Goal: Task Accomplishment & Management: Use online tool/utility

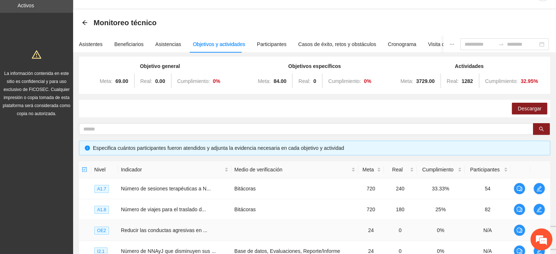
scroll to position [3, 0]
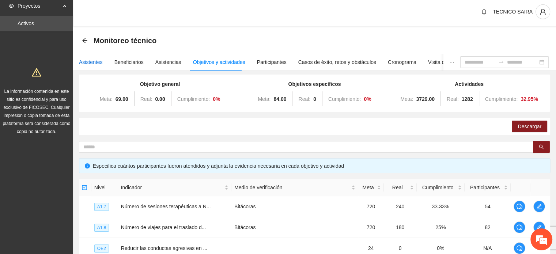
click at [94, 64] on div "Asistentes" at bounding box center [91, 62] width 24 height 8
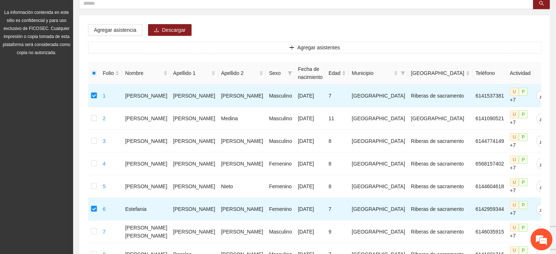
scroll to position [110, 0]
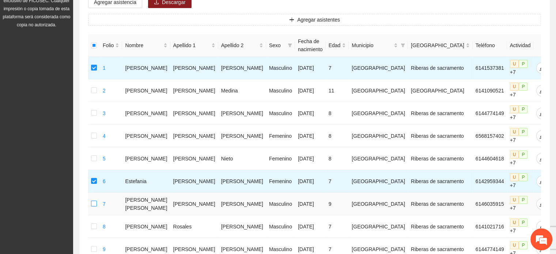
click at [94, 204] on label at bounding box center [94, 204] width 6 height 8
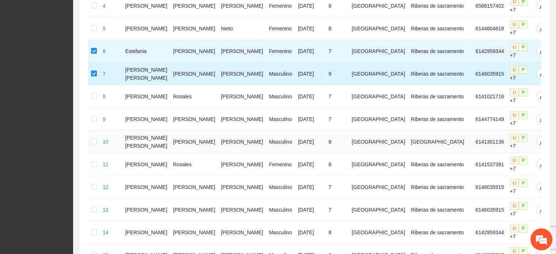
scroll to position [256, 0]
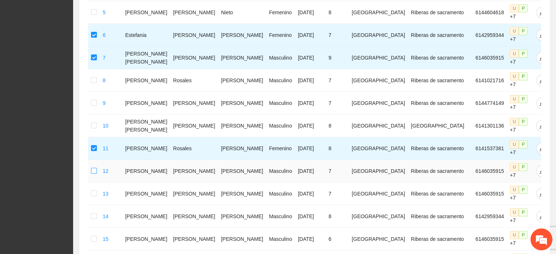
click at [94, 167] on label at bounding box center [94, 171] width 6 height 8
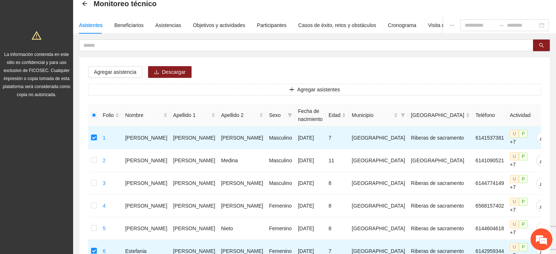
scroll to position [37, 0]
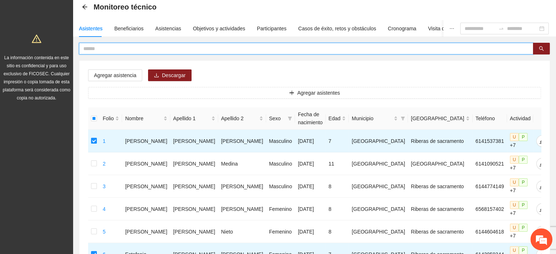
click at [173, 45] on input "text" at bounding box center [303, 49] width 440 height 8
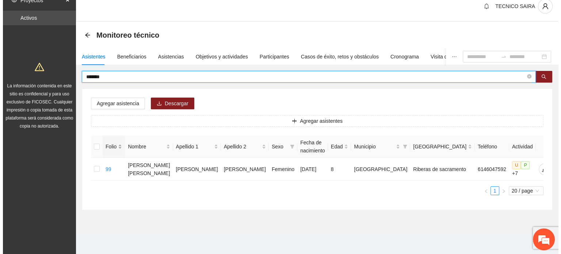
scroll to position [7, 0]
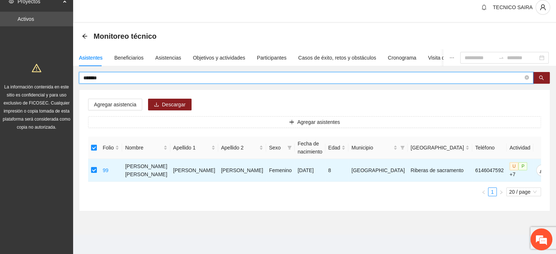
drag, startPoint x: 127, startPoint y: 79, endPoint x: 0, endPoint y: 50, distance: 130.4
click at [0, 50] on section "Proyectos Activos La información contenida en este sitio es confidencial y para…" at bounding box center [278, 124] width 556 height 262
type input "*****"
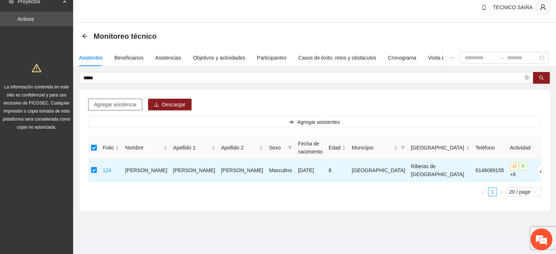
click at [102, 102] on span "Agregar asistencia" at bounding box center [115, 105] width 42 height 8
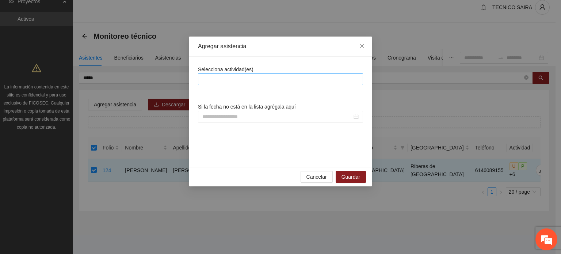
click at [313, 77] on div at bounding box center [281, 79] width 162 height 9
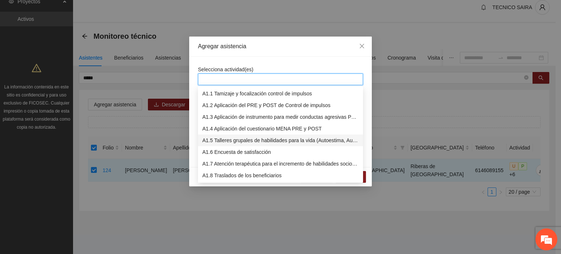
click at [239, 142] on div "A1.5 Talleres grupales de habilidades para la vida (Autoestima, Autoconocimient…" at bounding box center [281, 140] width 156 height 8
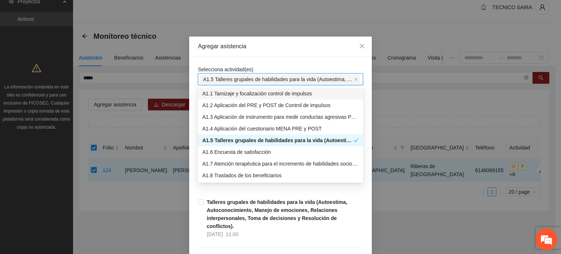
click at [277, 55] on div "Agregar asistencia" at bounding box center [280, 47] width 183 height 20
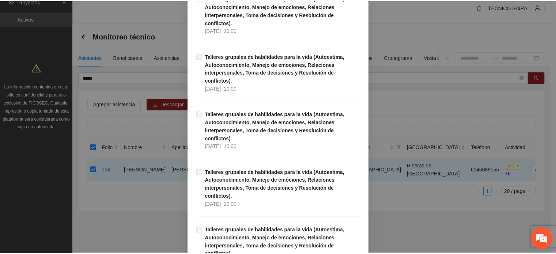
scroll to position [5691, 0]
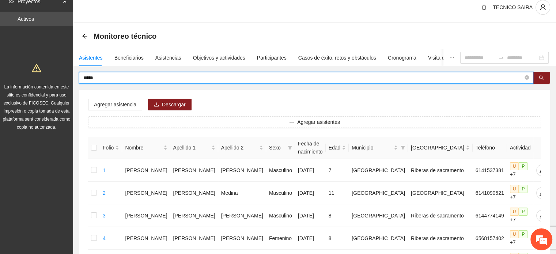
drag, startPoint x: 64, startPoint y: 73, endPoint x: 0, endPoint y: 62, distance: 65.3
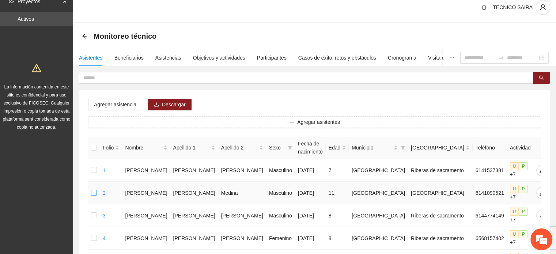
click at [94, 195] on label at bounding box center [94, 193] width 6 height 8
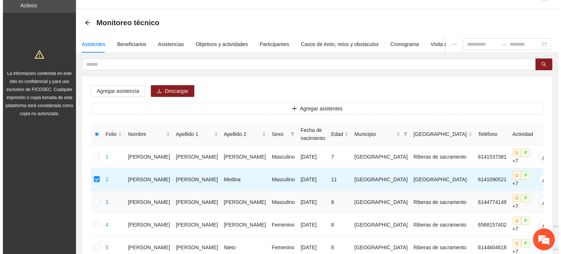
scroll to position [7, 0]
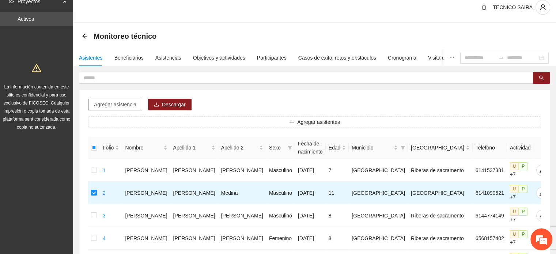
click at [129, 105] on span "Agregar asistencia" at bounding box center [115, 105] width 42 height 8
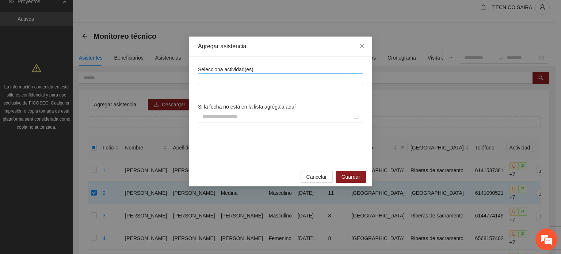
click at [215, 77] on div at bounding box center [281, 79] width 162 height 9
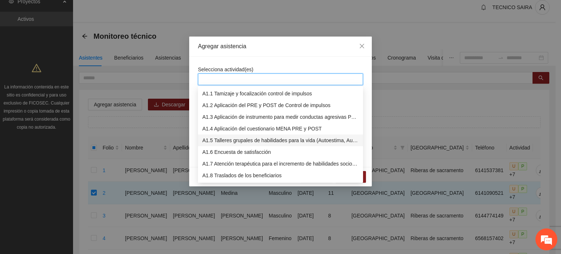
click at [230, 139] on div "A1.5 Talleres grupales de habilidades para la vida (Autoestima, Autoconocimient…" at bounding box center [281, 140] width 156 height 8
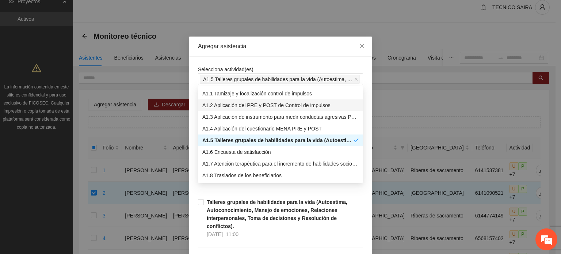
click at [257, 54] on div "Agregar asistencia" at bounding box center [280, 47] width 183 height 20
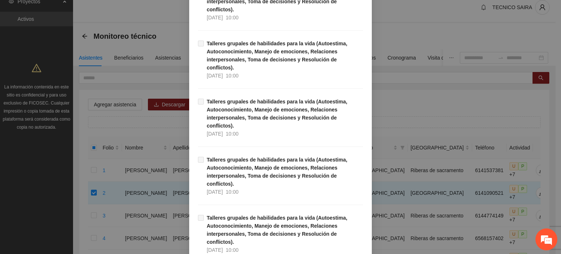
scroll to position [5691, 0]
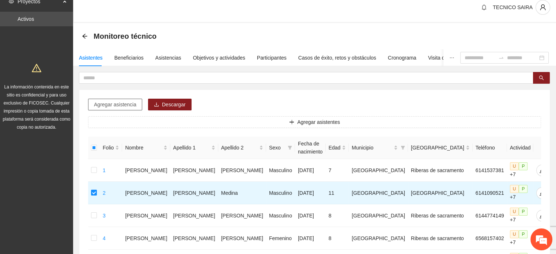
click at [129, 105] on span "Agregar asistencia" at bounding box center [115, 105] width 42 height 8
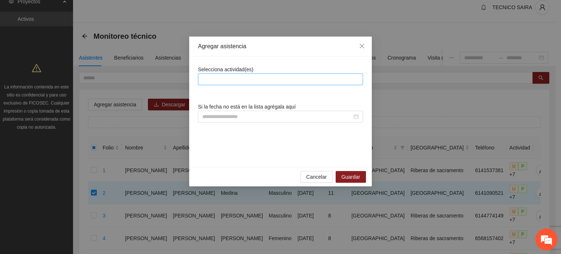
click at [235, 77] on div at bounding box center [281, 79] width 162 height 9
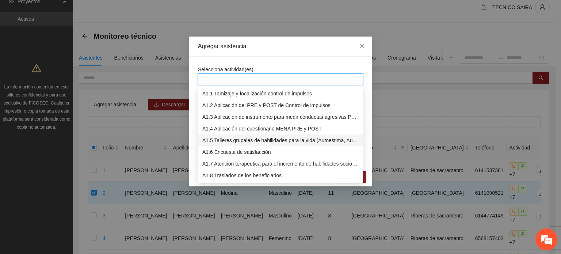
click at [216, 140] on div "A1.5 Talleres grupales de habilidades para la vida (Autoestima, Autoconocimient…" at bounding box center [281, 140] width 156 height 8
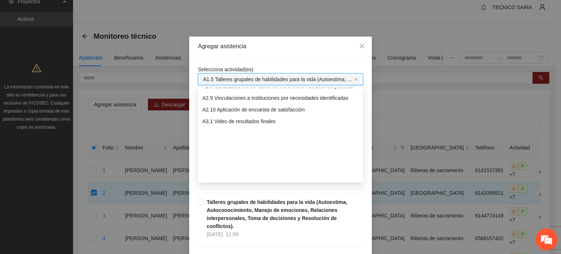
scroll to position [216, 0]
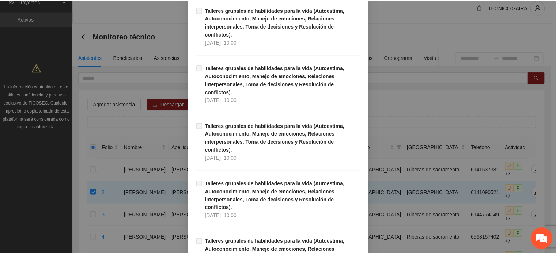
scroll to position [5691, 0]
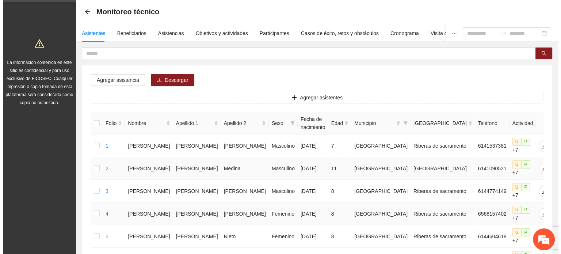
scroll to position [44, 0]
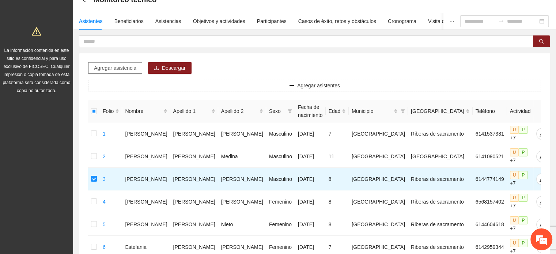
click at [117, 67] on span "Agregar asistencia" at bounding box center [115, 68] width 42 height 8
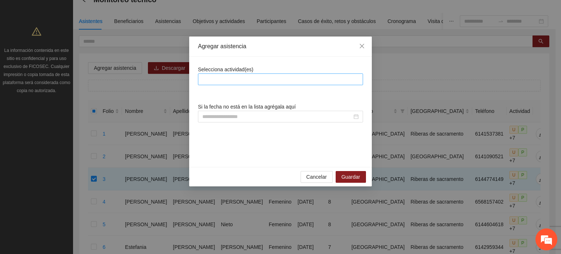
click at [228, 82] on div at bounding box center [281, 79] width 162 height 9
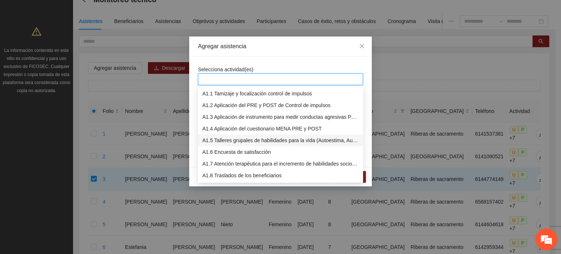
click at [223, 139] on div "A1.5 Talleres grupales de habilidades para la vida (Autoestima, Autoconocimient…" at bounding box center [281, 140] width 156 height 8
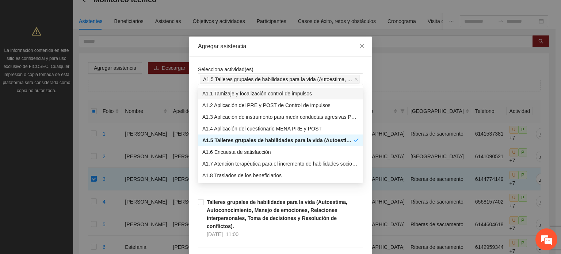
click at [333, 55] on div "Agregar asistencia" at bounding box center [280, 47] width 183 height 20
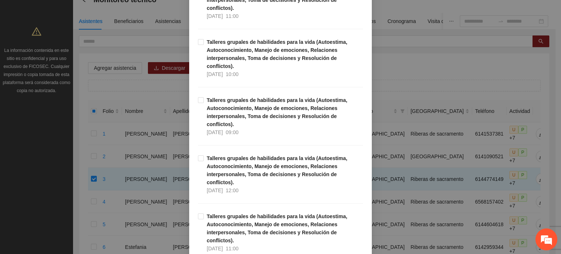
scroll to position [695, 0]
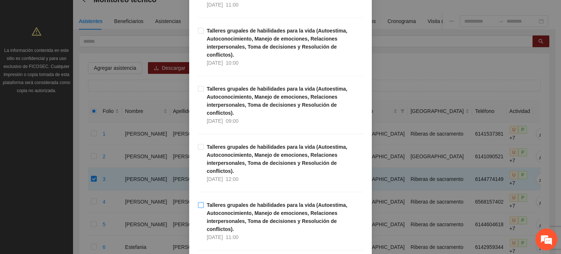
click at [201, 201] on label "Talleres grupales de habilidades para la vida (Autoestima, Autoconocimiento, Ma…" at bounding box center [280, 221] width 165 height 40
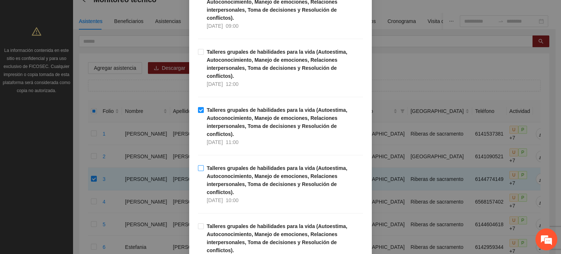
scroll to position [877, 0]
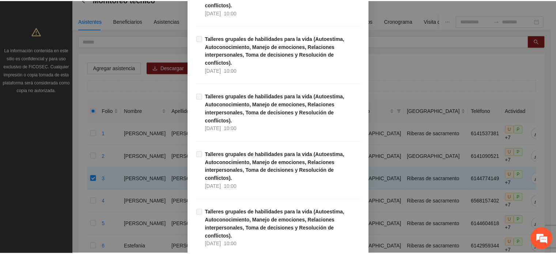
scroll to position [5691, 0]
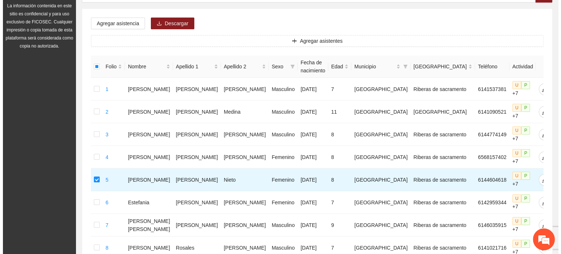
scroll to position [80, 0]
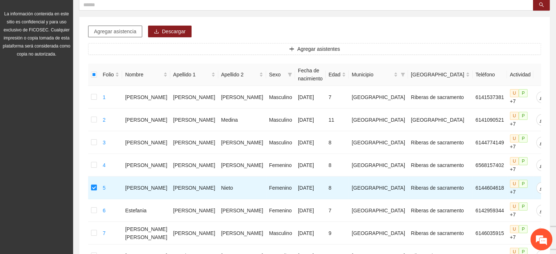
click at [111, 30] on span "Agregar asistencia" at bounding box center [115, 31] width 42 height 8
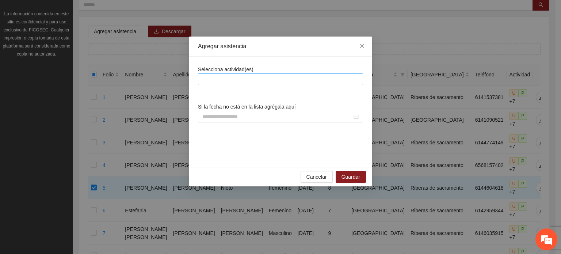
click at [270, 74] on div at bounding box center [280, 79] width 165 height 12
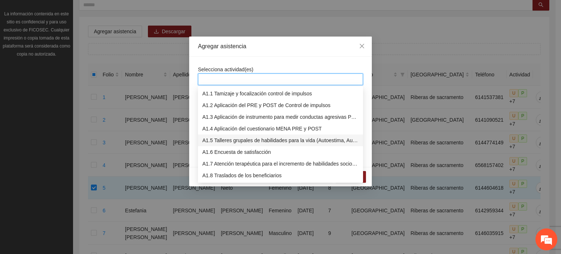
click at [228, 137] on div "A1.5 Talleres grupales de habilidades para la vida (Autoestima, Autoconocimient…" at bounding box center [281, 140] width 156 height 8
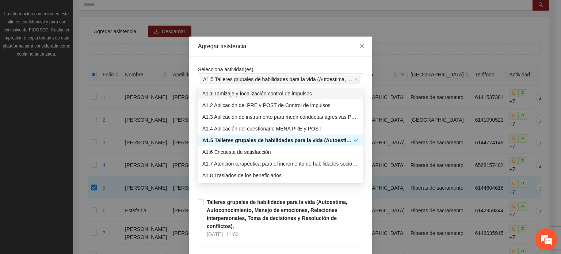
click at [309, 54] on div "Agregar asistencia" at bounding box center [280, 47] width 183 height 20
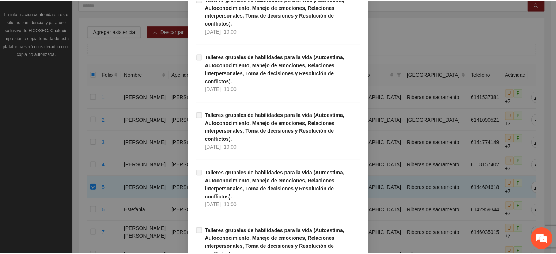
scroll to position [5691, 0]
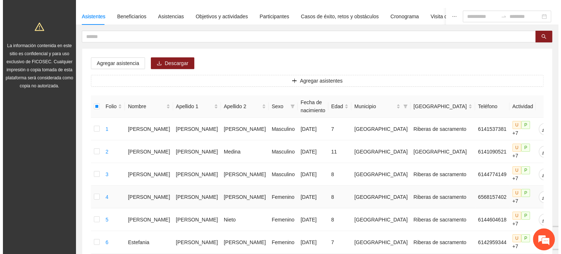
scroll to position [37, 0]
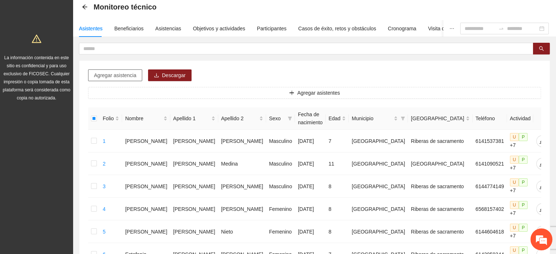
click at [125, 76] on span "Agregar asistencia" at bounding box center [115, 75] width 42 height 8
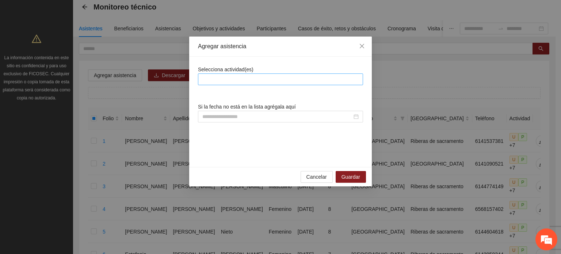
click at [213, 76] on div at bounding box center [281, 79] width 162 height 9
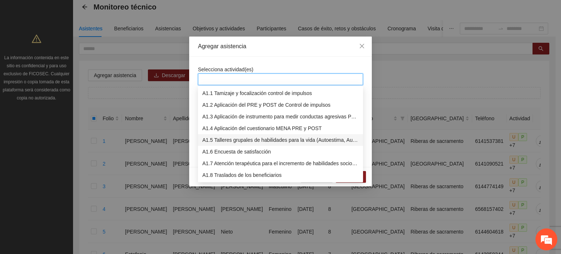
click at [227, 140] on div "A1.5 Talleres grupales de habilidades para la vida (Autoestima, Autoconocimient…" at bounding box center [281, 140] width 156 height 8
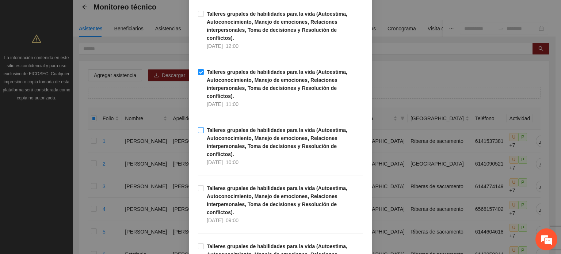
scroll to position [841, 0]
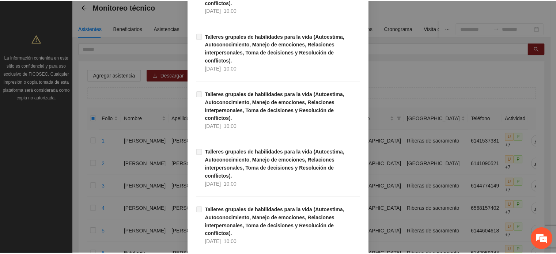
scroll to position [5691, 0]
